Goal: Task Accomplishment & Management: Use online tool/utility

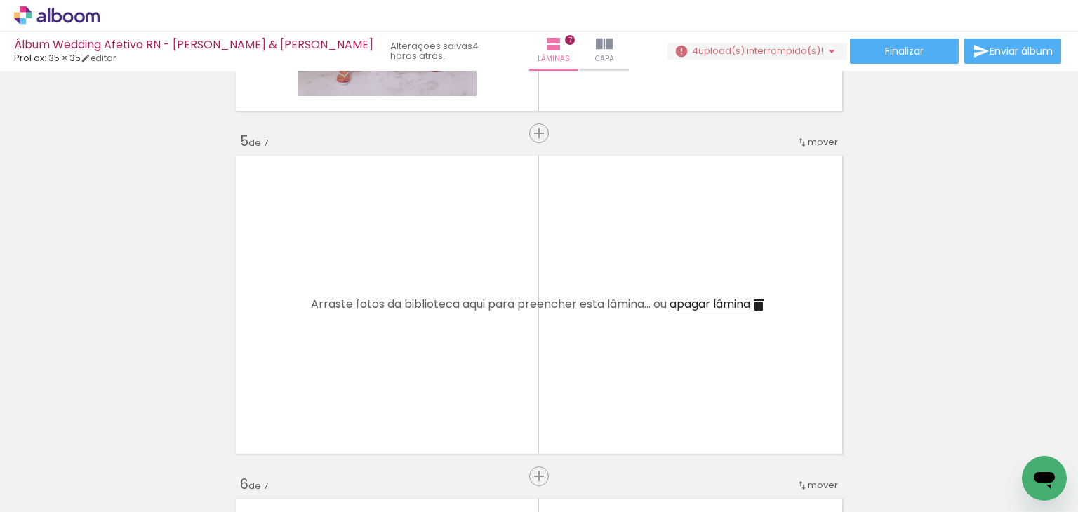
scroll to position [0, 1886]
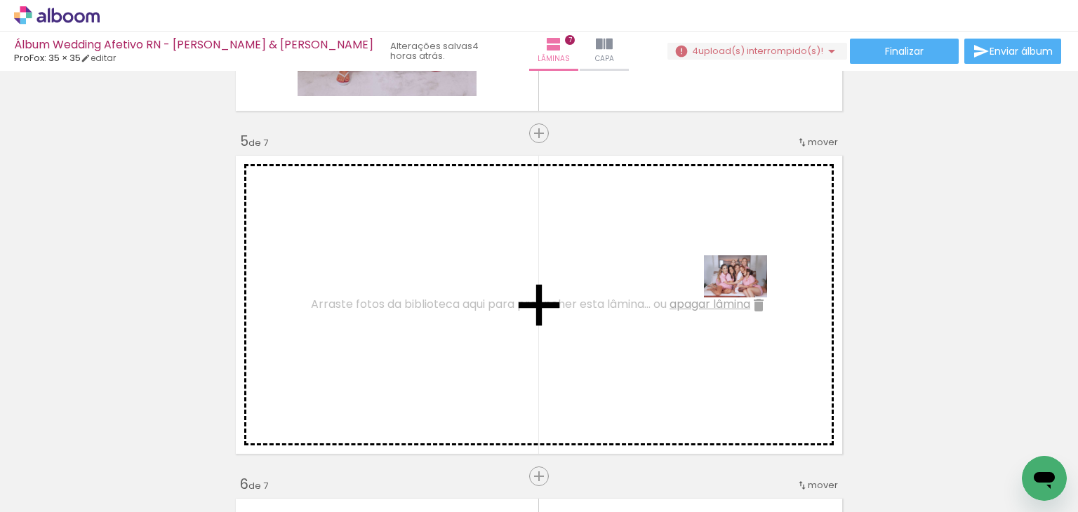
drag, startPoint x: 782, startPoint y: 464, endPoint x: 746, endPoint y: 298, distance: 170.3
click at [746, 298] on quentale-workspace at bounding box center [539, 256] width 1078 height 512
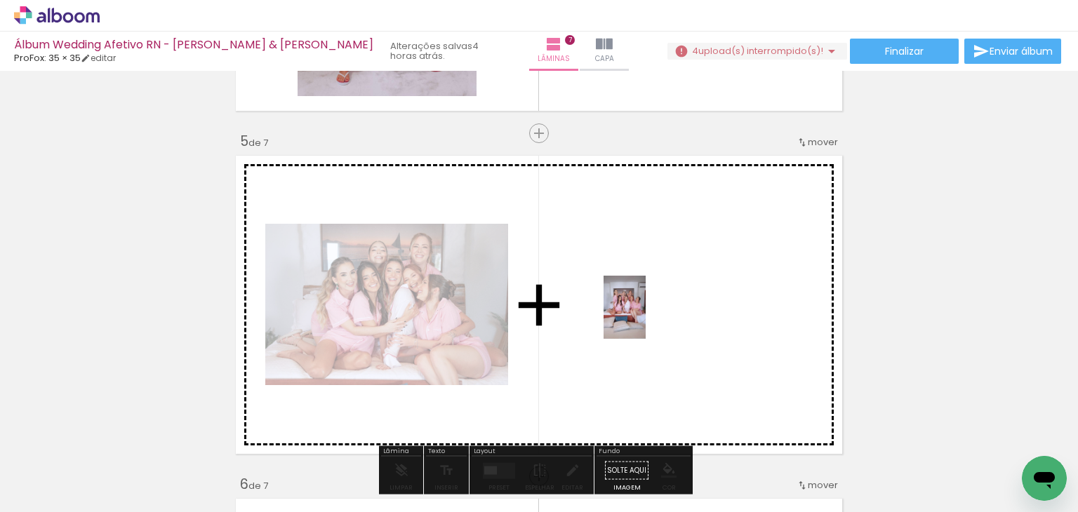
drag, startPoint x: 683, startPoint y: 436, endPoint x: 646, endPoint y: 318, distance: 123.6
click at [646, 318] on quentale-workspace at bounding box center [539, 256] width 1078 height 512
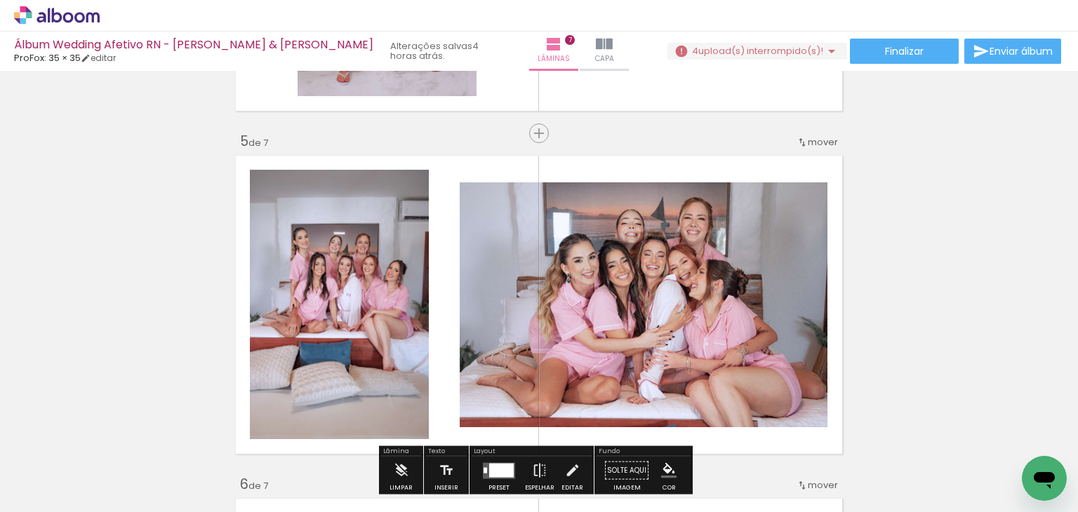
scroll to position [1333, 0]
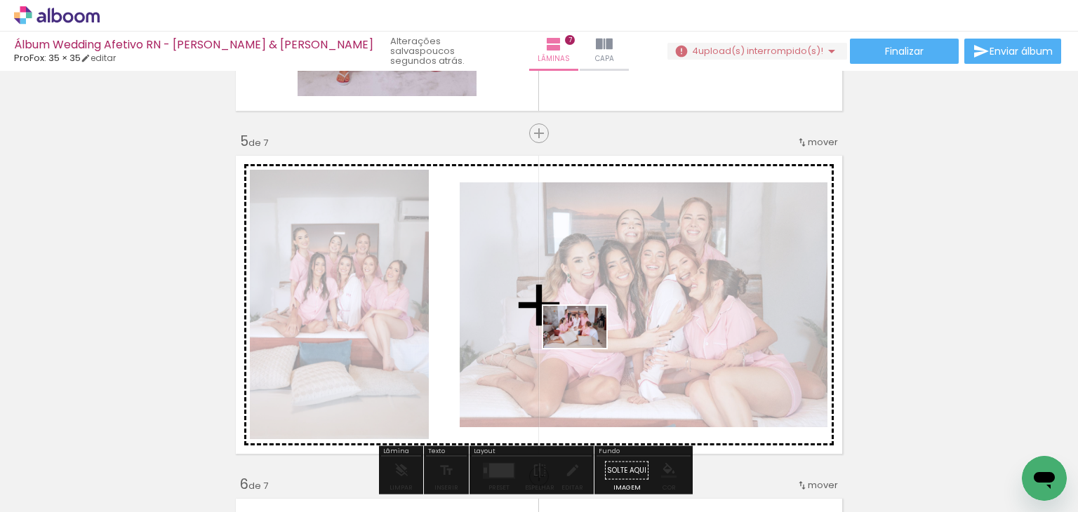
drag, startPoint x: 539, startPoint y: 472, endPoint x: 588, endPoint y: 344, distance: 137.5
click at [588, 344] on quentale-workspace at bounding box center [539, 256] width 1078 height 512
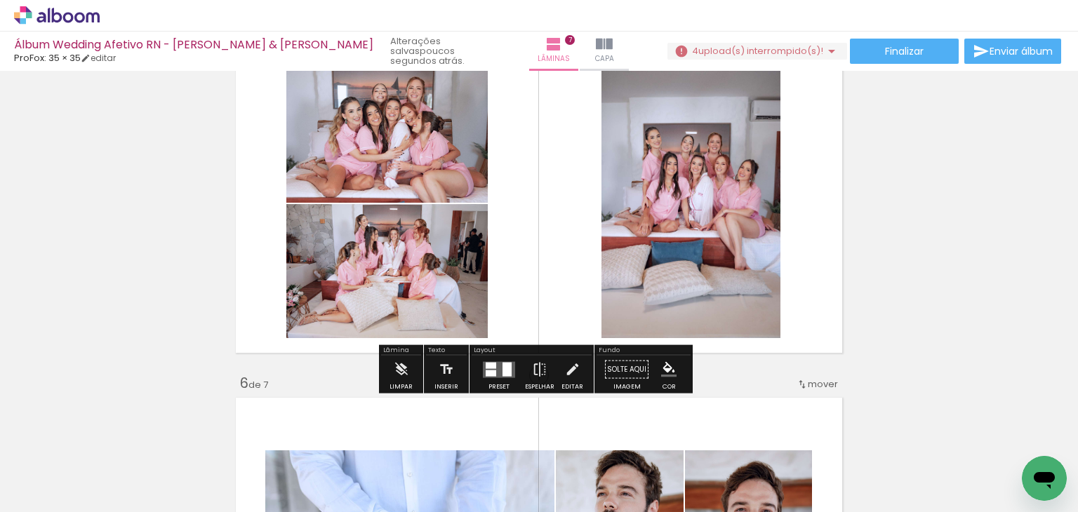
scroll to position [1403, 0]
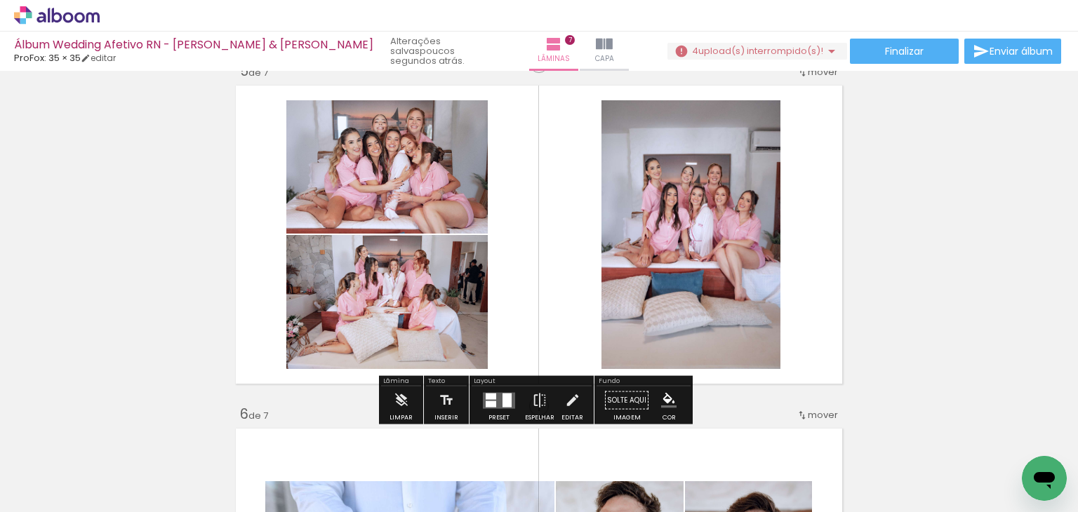
click at [969, 304] on div "Inserir lâmina 1 de 7 Inserir lâmina 2 de 7 Inserir lâmina 3 de 7 Inserir lâmin…" at bounding box center [539, 45] width 1078 height 2746
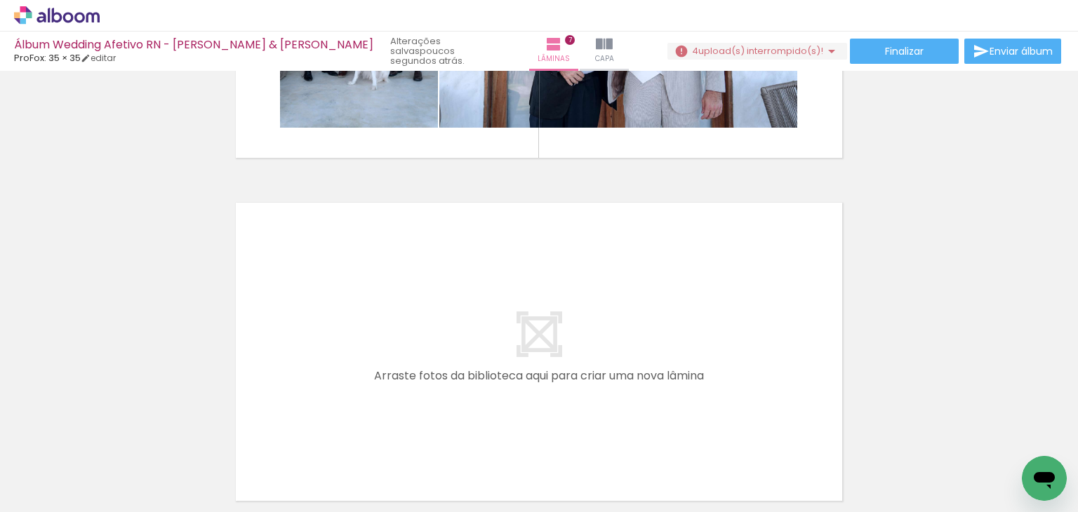
scroll to position [0, 2493]
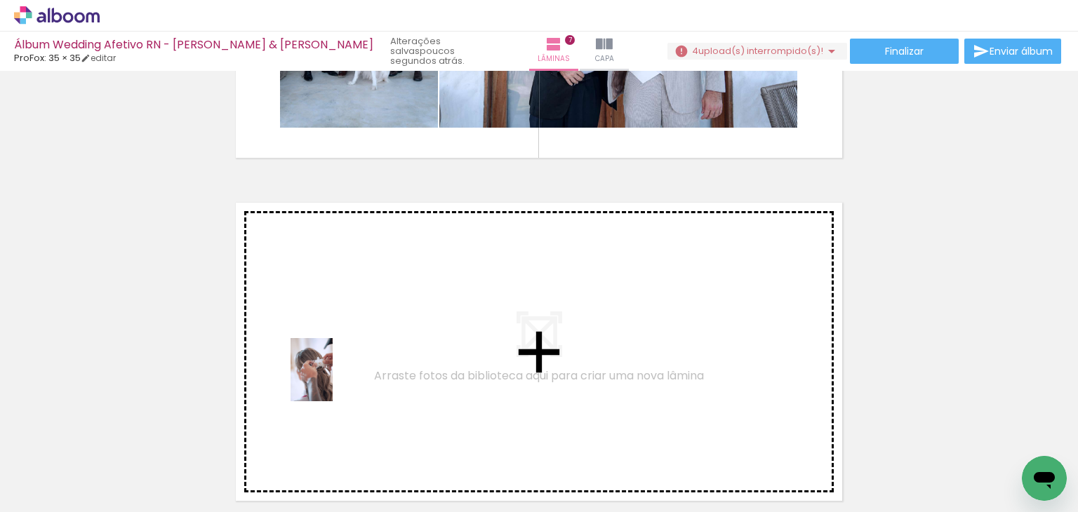
drag, startPoint x: 331, startPoint y: 471, endPoint x: 333, endPoint y: 380, distance: 90.5
click at [333, 380] on quentale-workspace at bounding box center [539, 256] width 1078 height 512
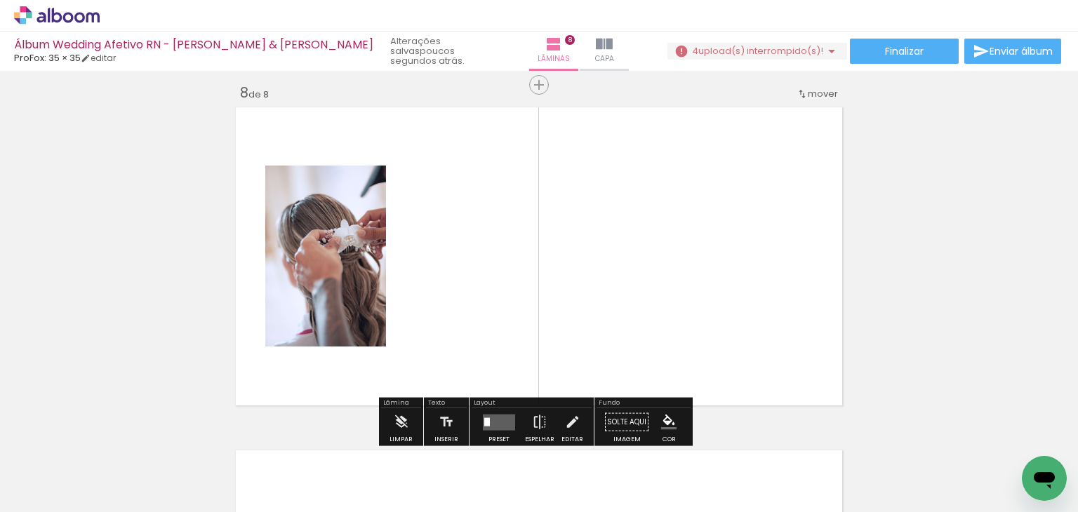
scroll to position [2420, 0]
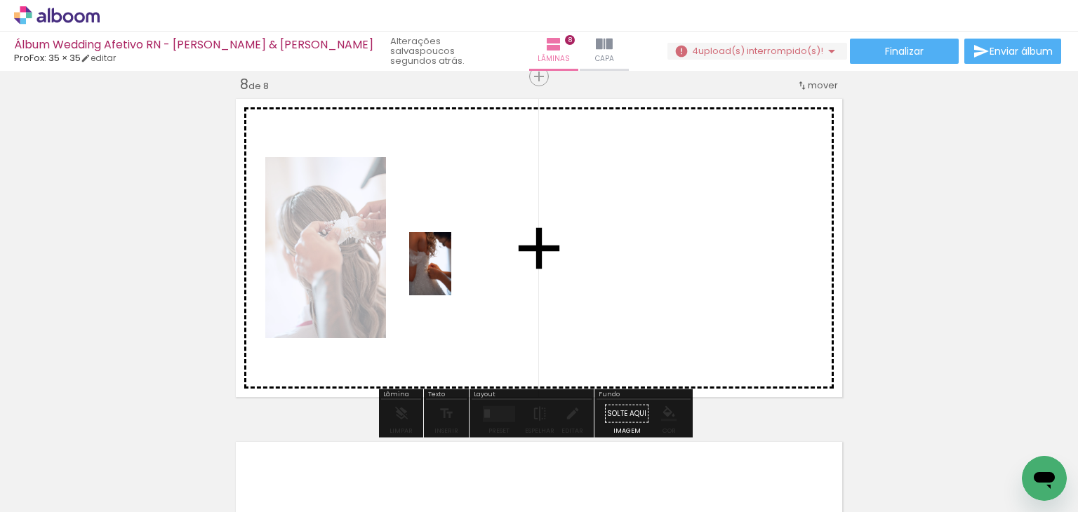
drag, startPoint x: 404, startPoint y: 458, endPoint x: 451, endPoint y: 274, distance: 189.1
click at [451, 274] on quentale-workspace at bounding box center [539, 256] width 1078 height 512
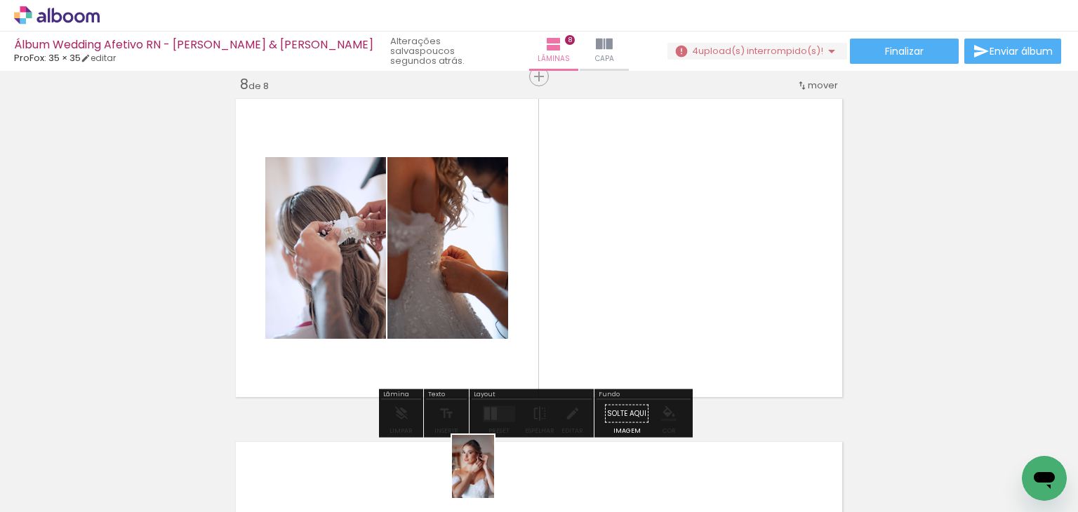
drag, startPoint x: 480, startPoint y: 488, endPoint x: 494, endPoint y: 477, distance: 18.0
click at [494, 477] on div at bounding box center [477, 464] width 46 height 69
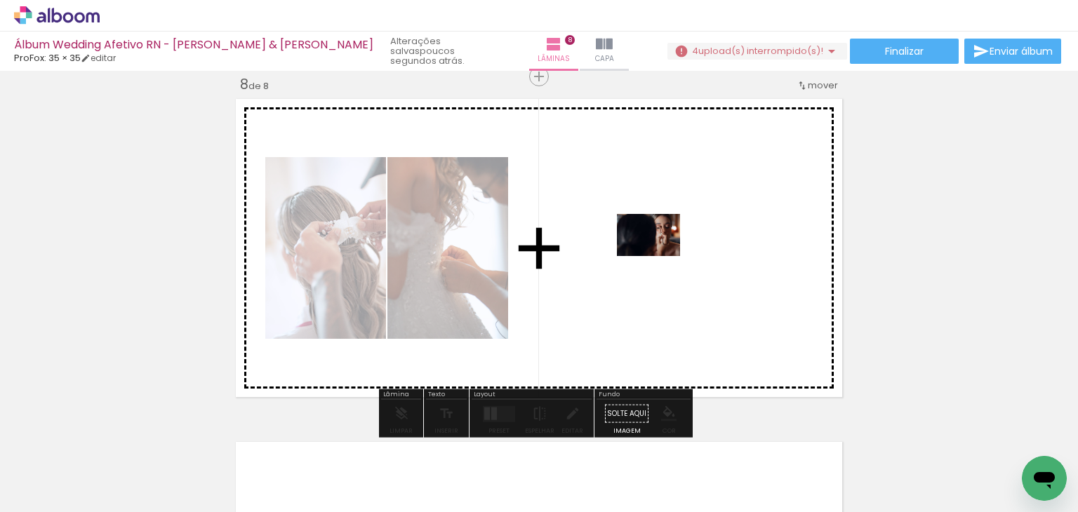
drag, startPoint x: 578, startPoint y: 470, endPoint x: 659, endPoint y: 256, distance: 228.7
click at [659, 256] on quentale-workspace at bounding box center [539, 256] width 1078 height 512
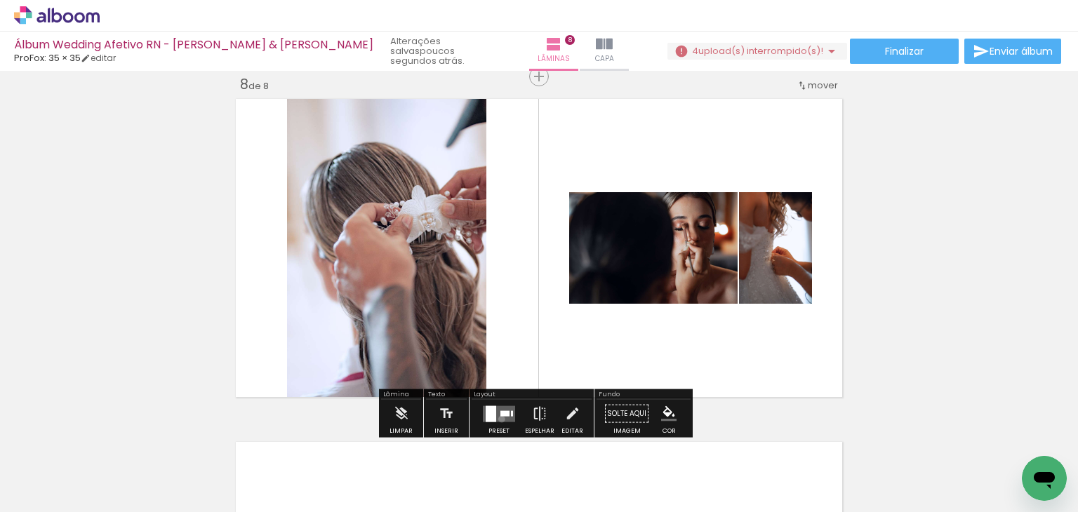
click at [498, 418] on quentale-layouter at bounding box center [499, 414] width 32 height 16
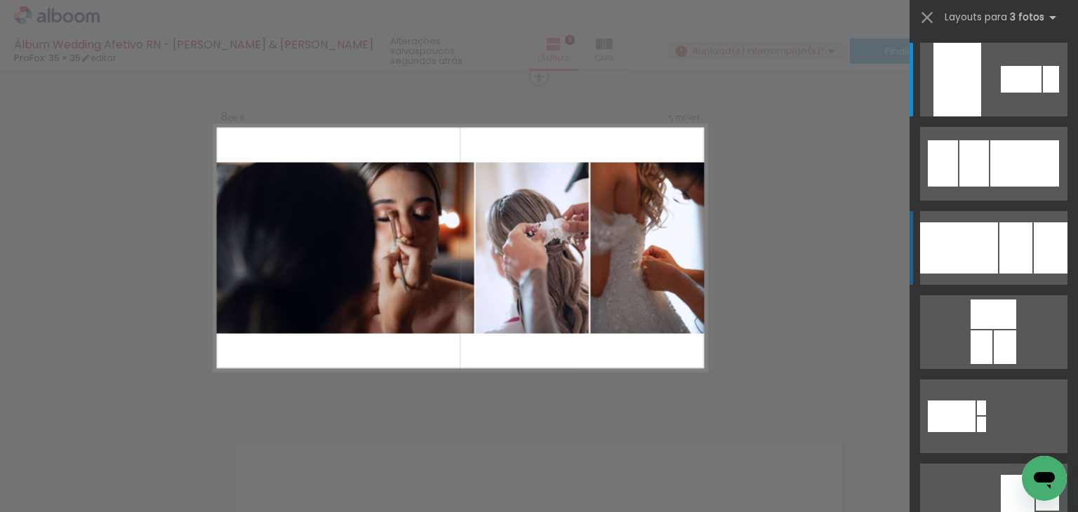
click at [954, 254] on div at bounding box center [959, 247] width 78 height 51
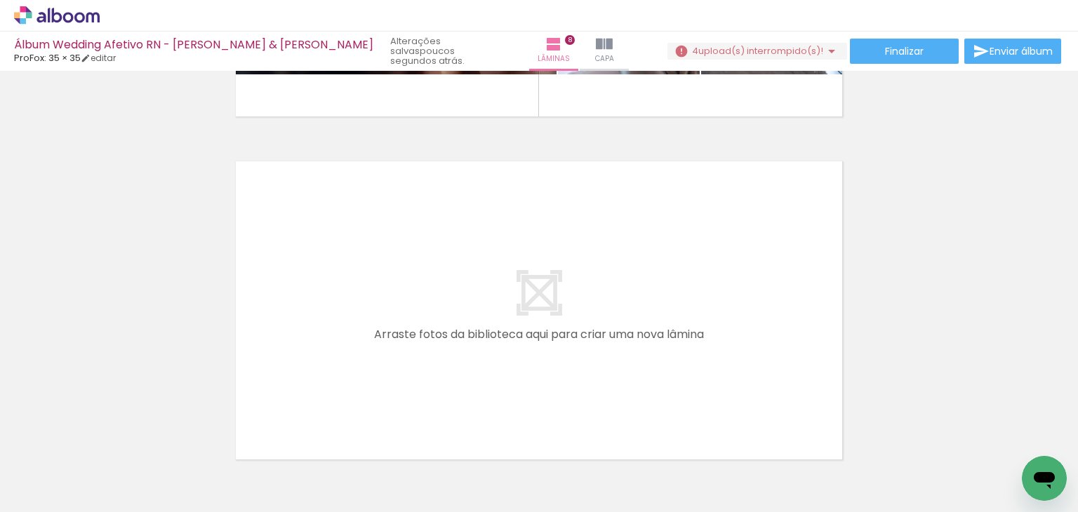
scroll to position [2700, 0]
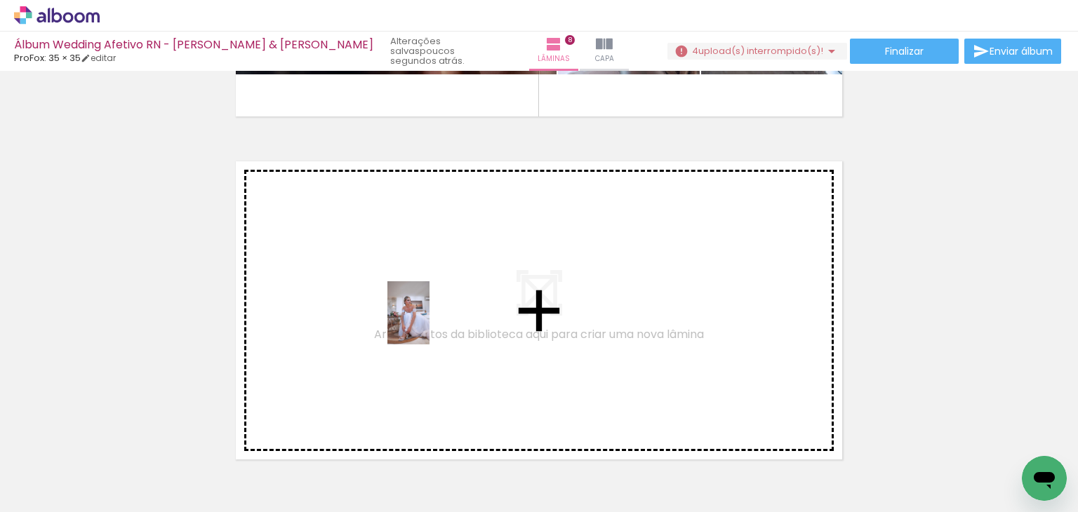
drag, startPoint x: 643, startPoint y: 469, endPoint x: 429, endPoint y: 323, distance: 258.5
click at [429, 323] on quentale-workspace at bounding box center [539, 256] width 1078 height 512
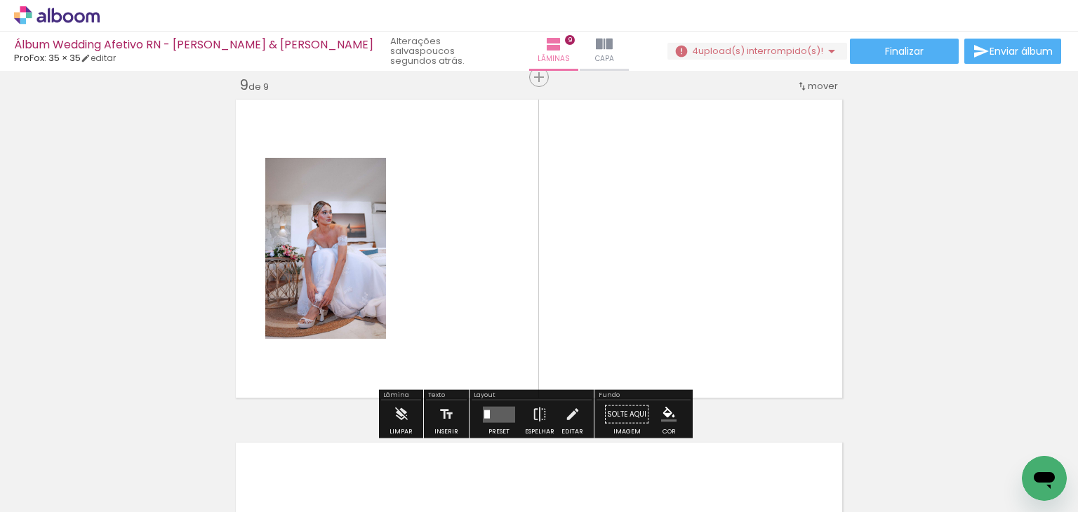
scroll to position [2763, 0]
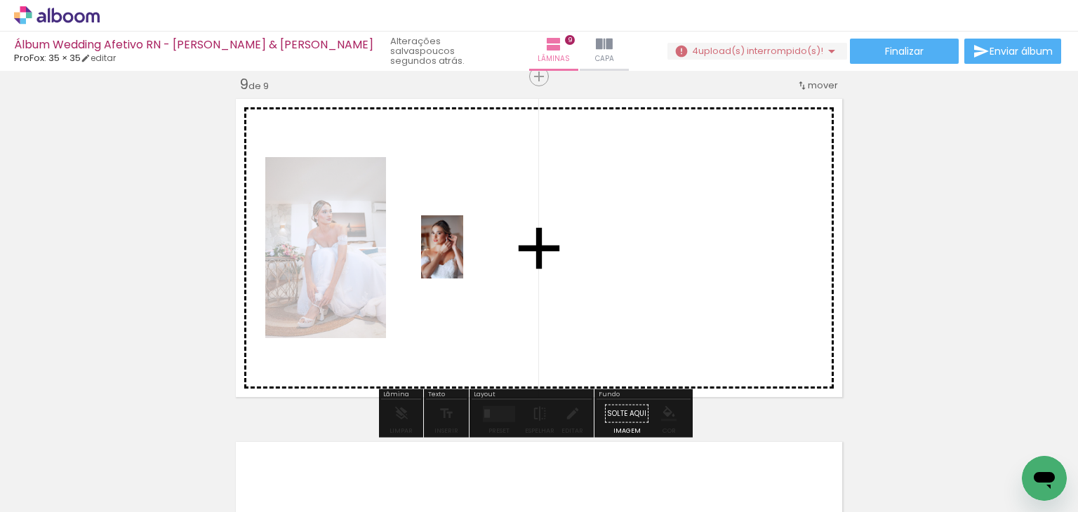
drag, startPoint x: 481, startPoint y: 466, endPoint x: 463, endPoint y: 258, distance: 209.2
click at [463, 258] on quentale-workspace at bounding box center [539, 256] width 1078 height 512
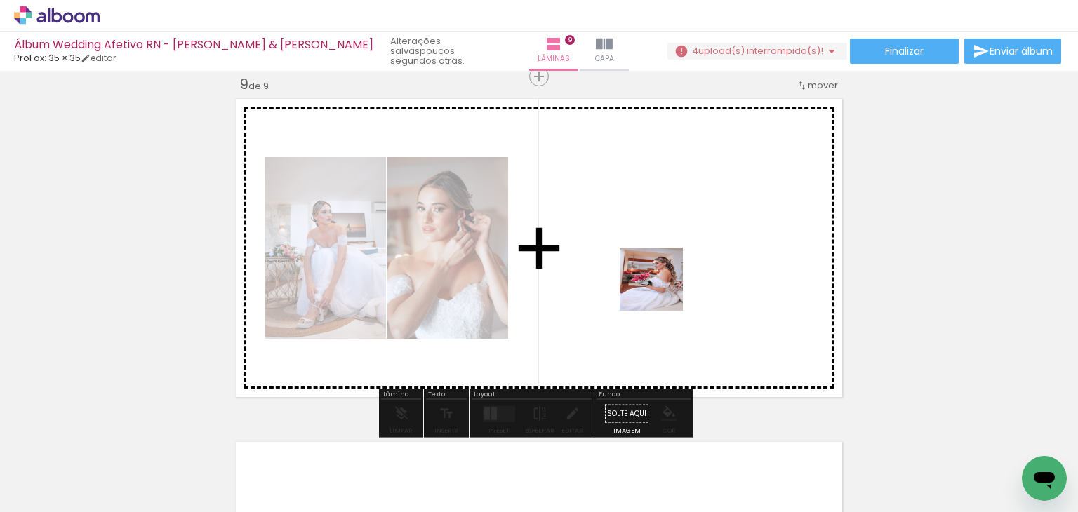
drag, startPoint x: 714, startPoint y: 467, endPoint x: 653, endPoint y: 266, distance: 210.4
click at [653, 265] on quentale-workspace at bounding box center [539, 256] width 1078 height 512
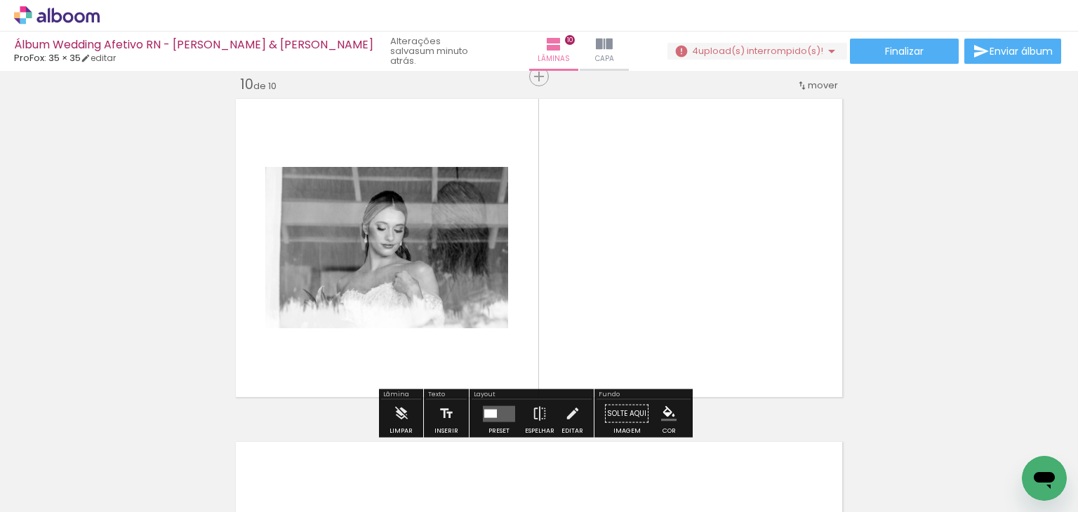
scroll to position [0, 3043]
click at [493, 412] on quentale-layouter at bounding box center [499, 414] width 32 height 16
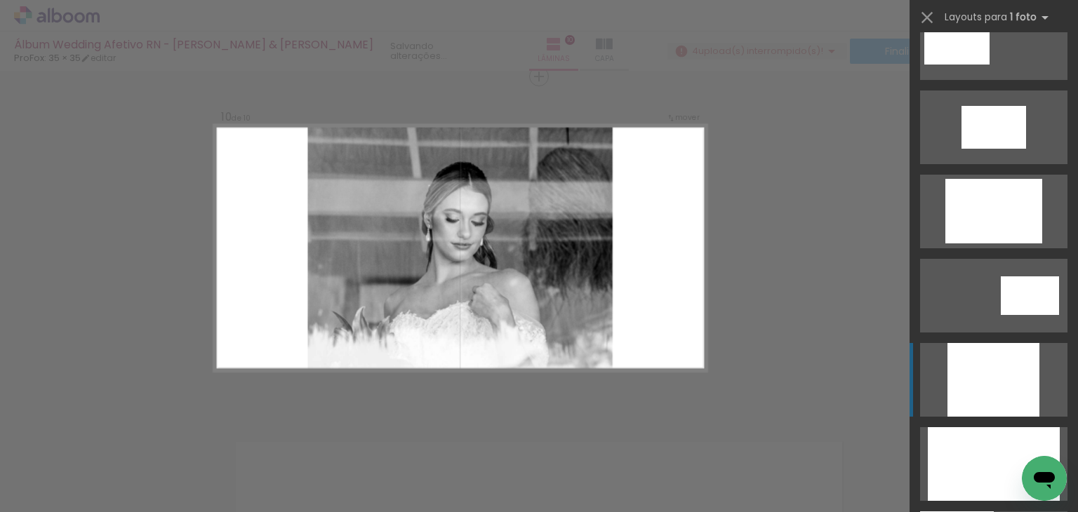
scroll to position [561, 0]
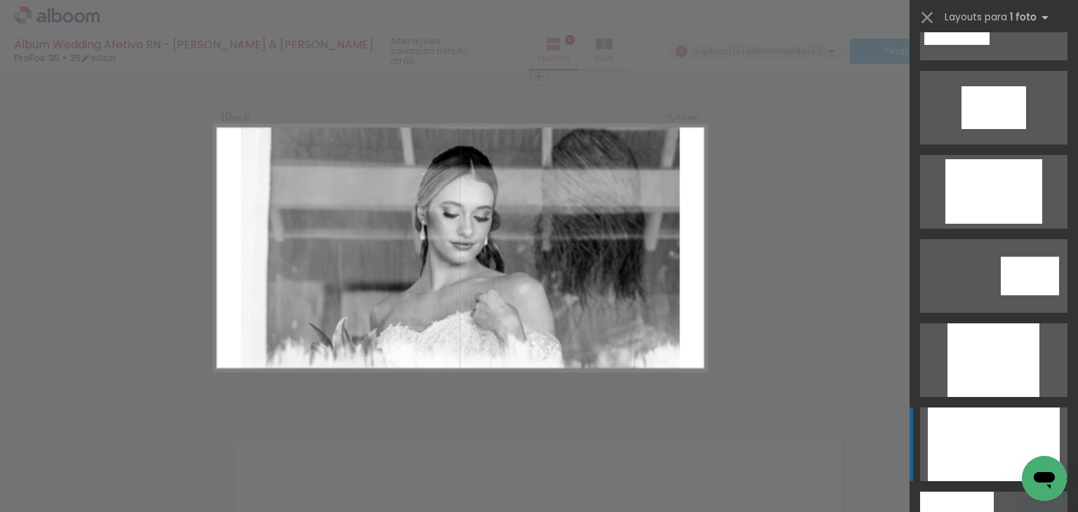
click at [1000, 432] on div at bounding box center [994, 445] width 132 height 74
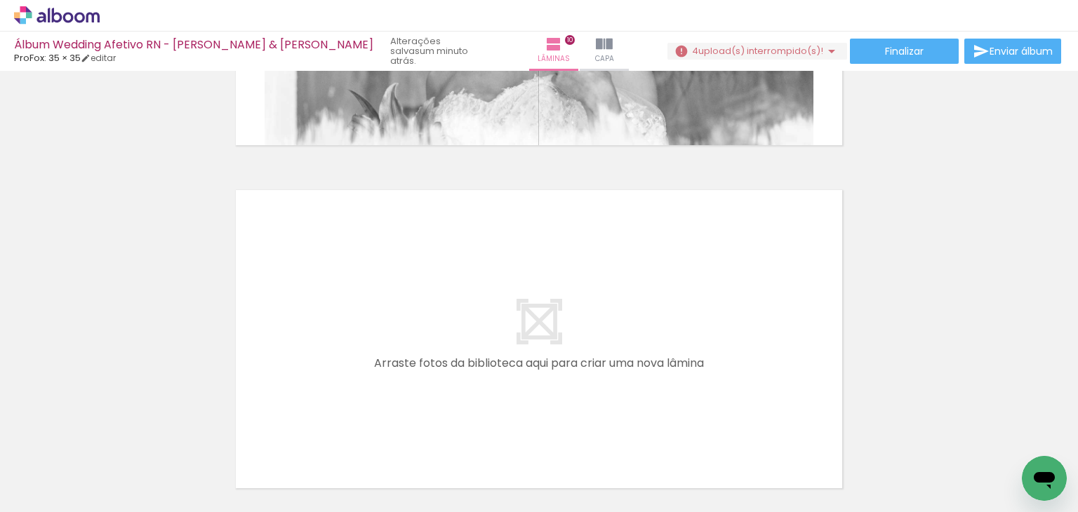
scroll to position [3386, 0]
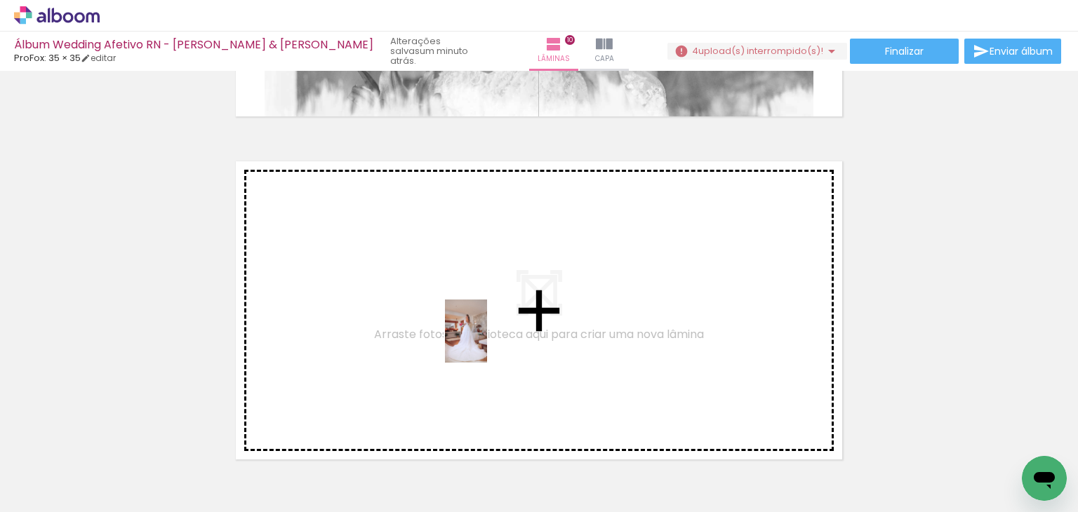
drag, startPoint x: 509, startPoint y: 472, endPoint x: 487, endPoint y: 342, distance: 132.3
click at [487, 342] on quentale-workspace at bounding box center [539, 256] width 1078 height 512
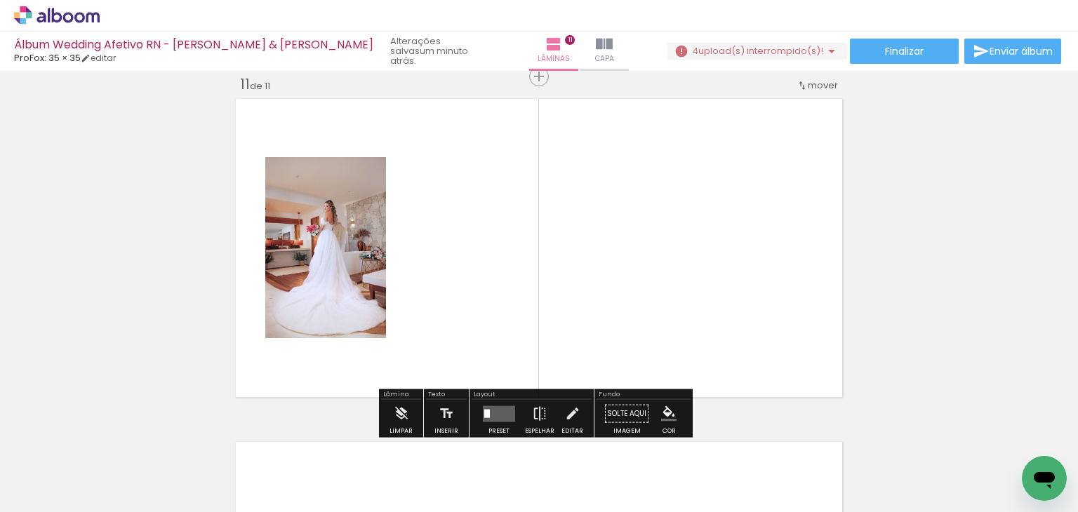
scroll to position [3450, 0]
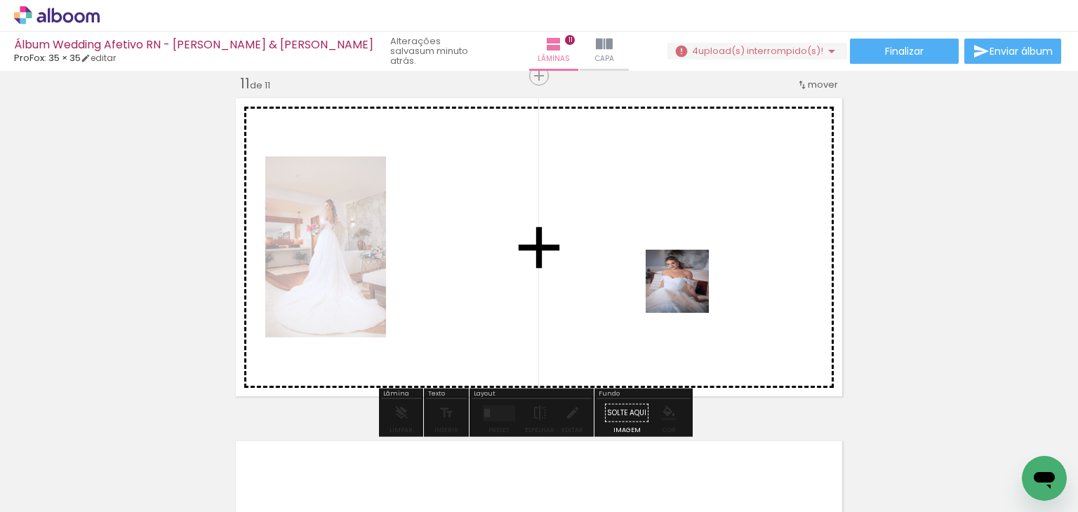
drag, startPoint x: 726, startPoint y: 468, endPoint x: 686, endPoint y: 274, distance: 198.6
click at [686, 274] on quentale-workspace at bounding box center [539, 256] width 1078 height 512
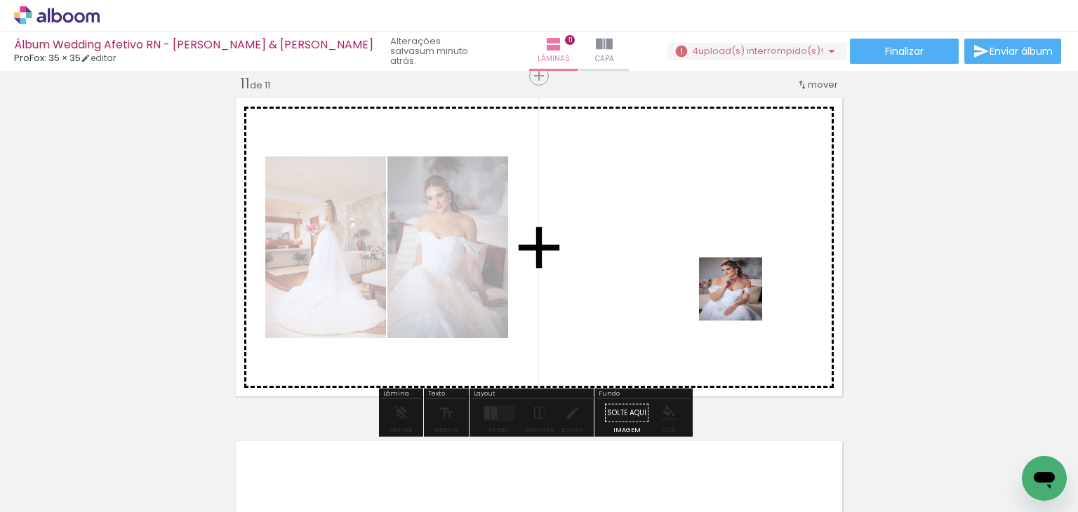
drag, startPoint x: 793, startPoint y: 469, endPoint x: 728, endPoint y: 248, distance: 230.3
click at [729, 248] on quentale-workspace at bounding box center [539, 256] width 1078 height 512
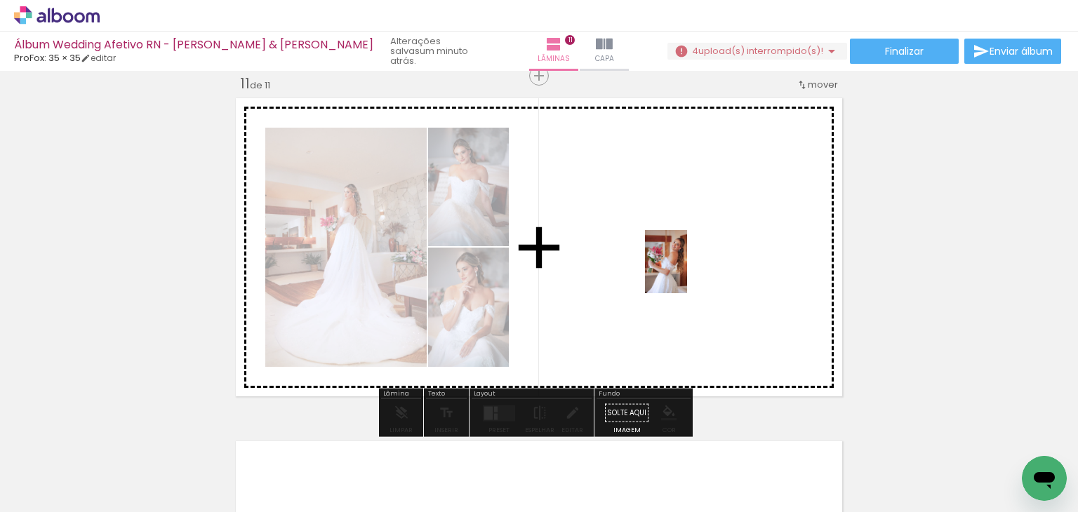
drag, startPoint x: 561, startPoint y: 461, endPoint x: 687, endPoint y: 272, distance: 226.7
click at [687, 272] on quentale-workspace at bounding box center [539, 256] width 1078 height 512
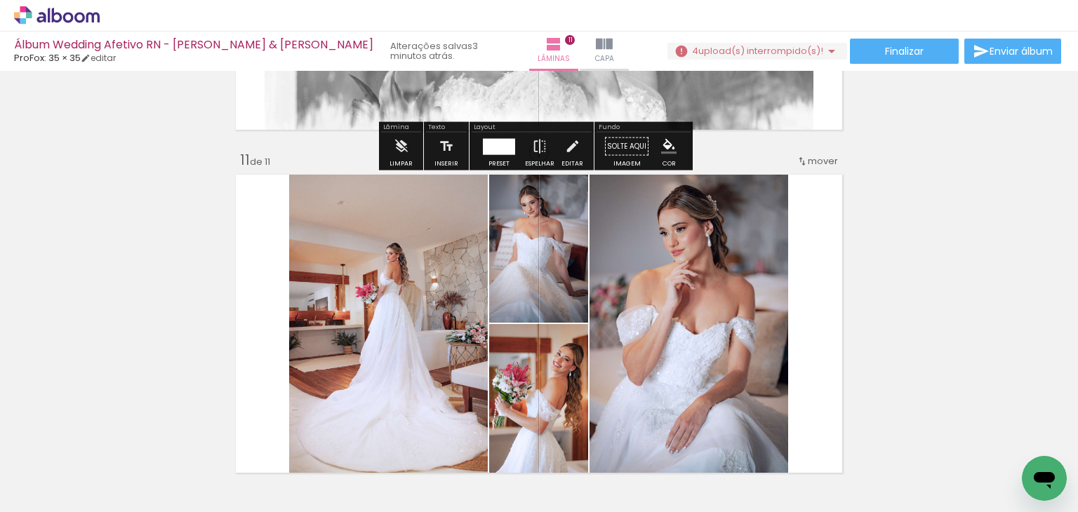
scroll to position [3468, 0]
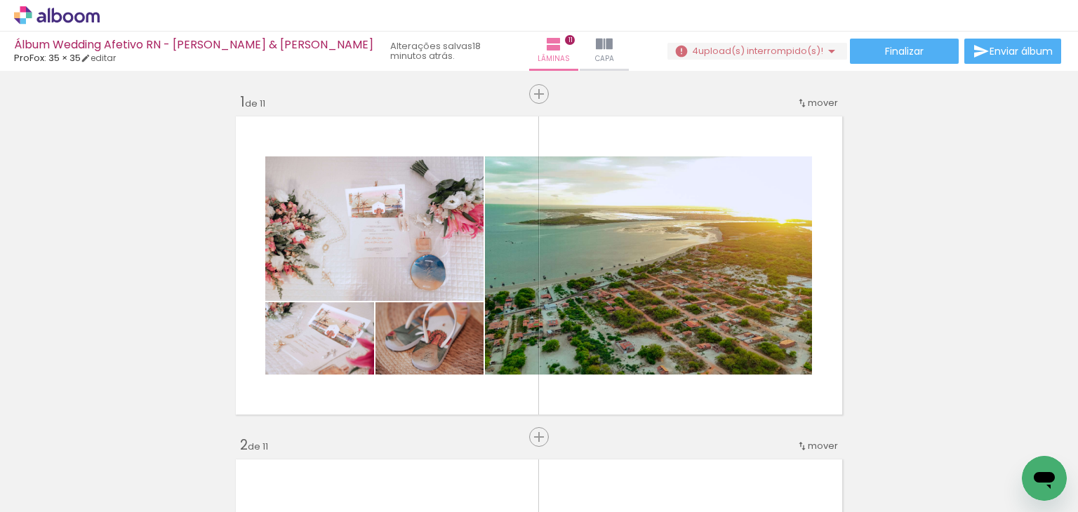
scroll to position [0, 3772]
